Goal: Task Accomplishment & Management: Use online tool/utility

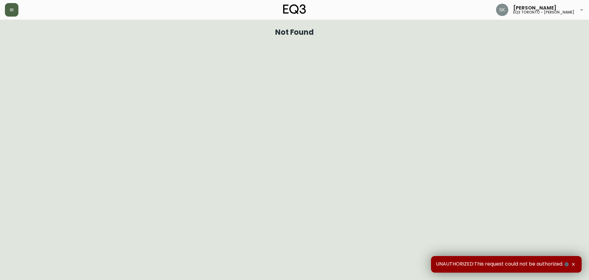
click at [14, 12] on button "button" at bounding box center [12, 10] width 14 height 14
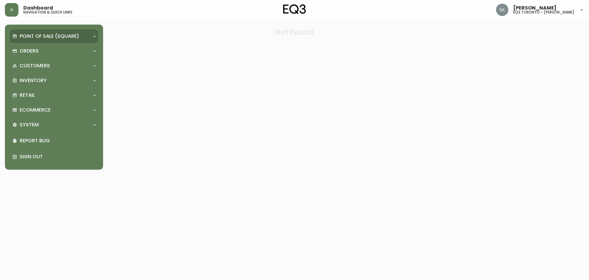
click at [51, 38] on p "Point of Sale (Square)" at bounding box center [50, 36] width 60 height 7
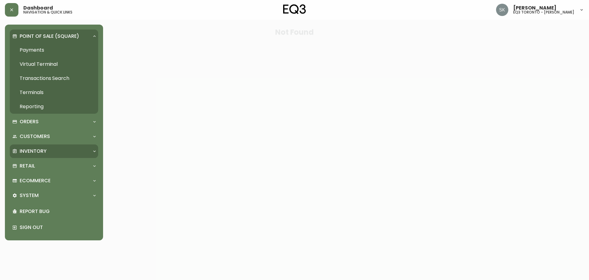
click at [34, 152] on p "Inventory" at bounding box center [33, 151] width 27 height 7
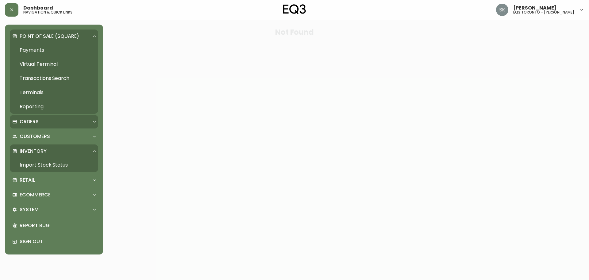
click at [34, 121] on p "Orders" at bounding box center [29, 121] width 19 height 7
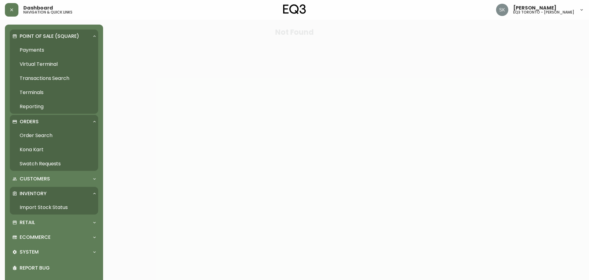
click at [45, 136] on link "Order Search" at bounding box center [54, 135] width 88 height 14
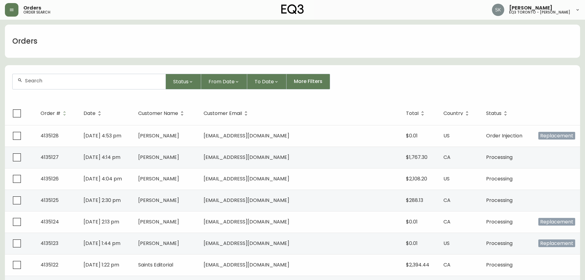
click at [79, 89] on div at bounding box center [89, 82] width 154 height 16
click at [81, 84] on div at bounding box center [89, 81] width 153 height 15
paste input "[PHONE_NUMBER]"
type input "[PHONE_NUMBER]"
click at [64, 116] on li "[PHONE_NUMBER]" at bounding box center [89, 115] width 153 height 10
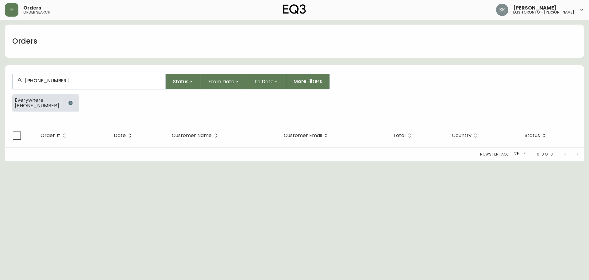
drag, startPoint x: 97, startPoint y: 86, endPoint x: 99, endPoint y: 101, distance: 15.1
click at [99, 101] on form "[PHONE_NUMBER] Status From Date To Date More Filters Everywhere [PHONE_NUMBER]" at bounding box center [295, 94] width 580 height 57
